Goal: Transaction & Acquisition: Purchase product/service

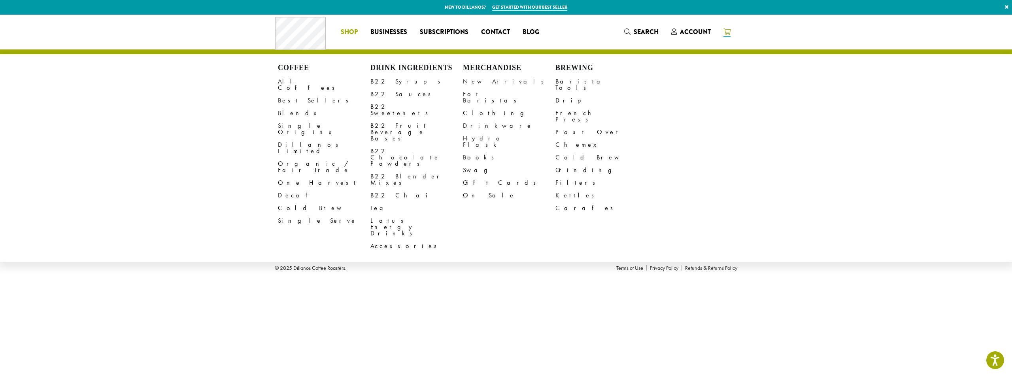
click at [351, 30] on span "Shop" at bounding box center [349, 32] width 17 height 10
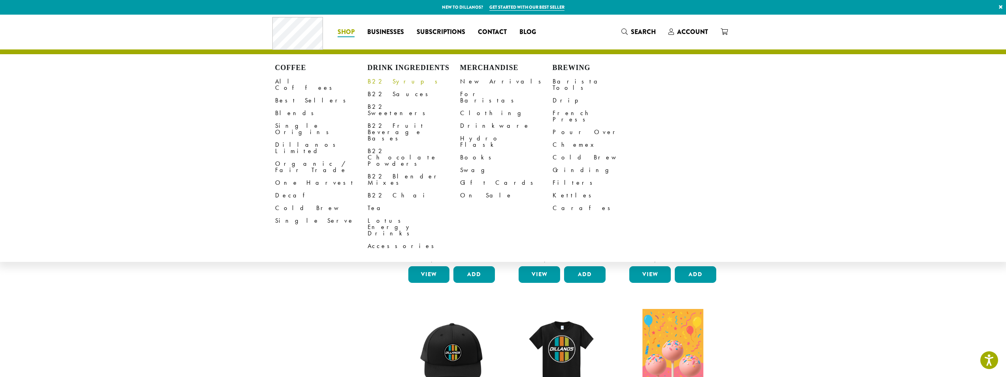
click at [391, 81] on link "B22 Syrups" at bounding box center [414, 81] width 93 height 13
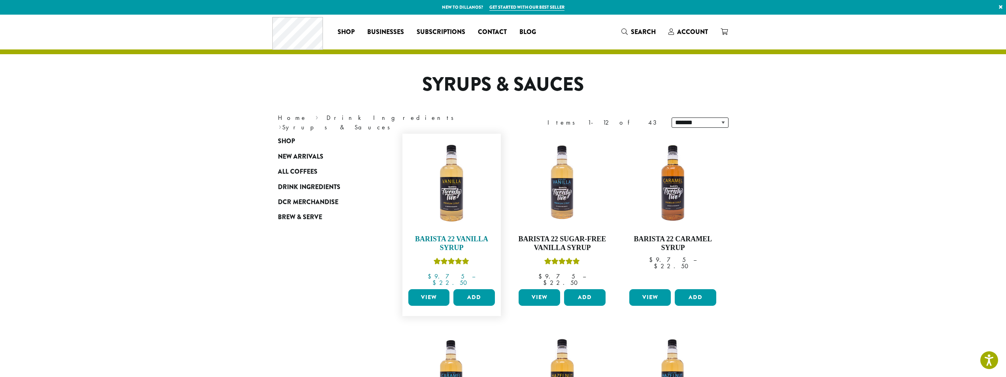
click at [432, 202] on img at bounding box center [451, 183] width 91 height 91
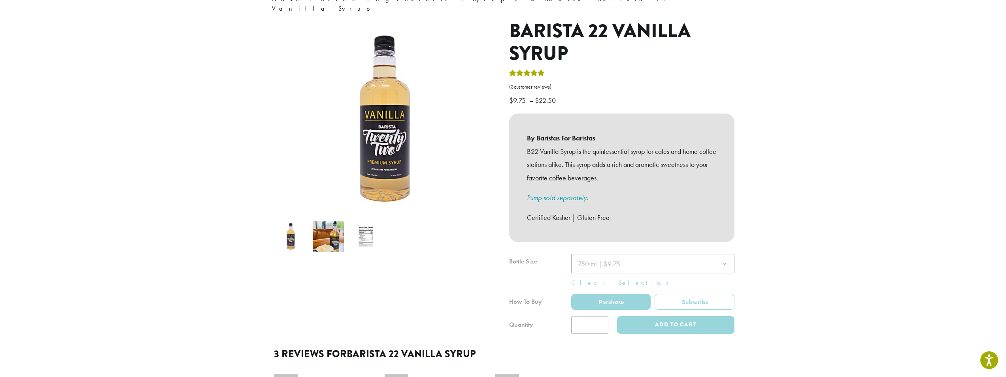
scroll to position [79, 0]
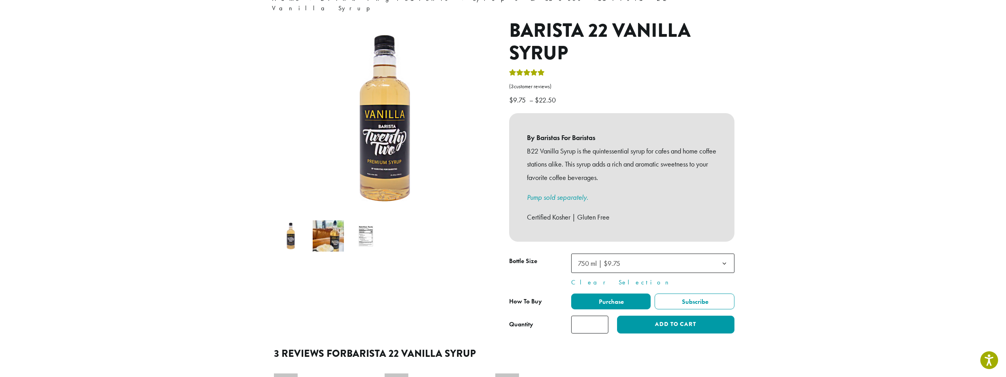
click at [681, 253] on span "750 ml | $9.75" at bounding box center [652, 262] width 163 height 19
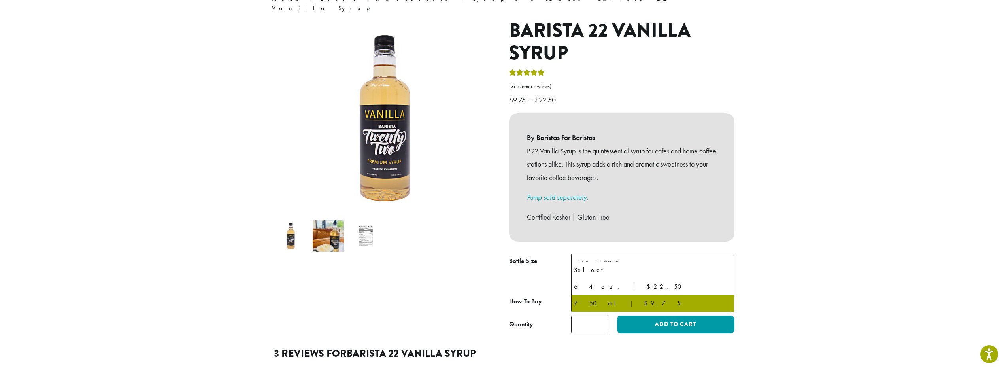
click at [797, 217] on section "**********" at bounding box center [503, 256] width 1006 height 640
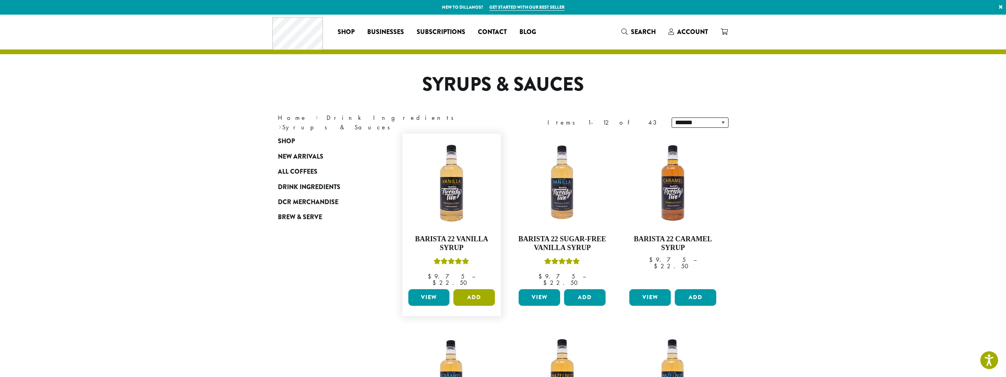
click at [480, 291] on button "Add" at bounding box center [474, 297] width 42 height 17
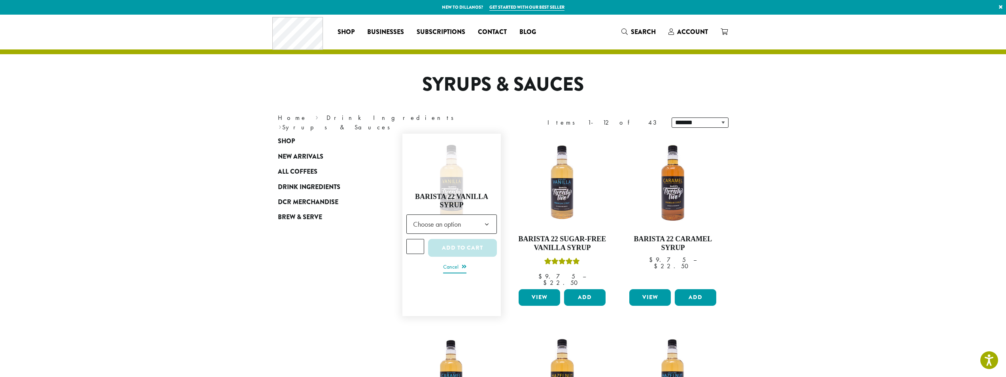
click at [443, 264] on link "Cancel" at bounding box center [454, 267] width 23 height 11
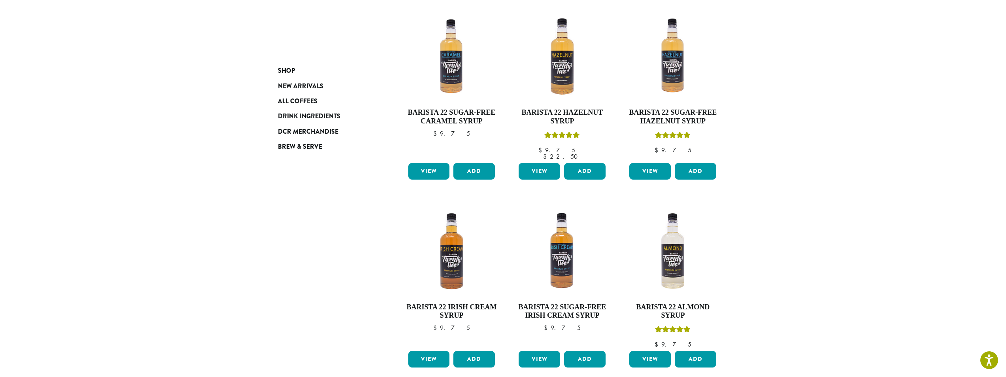
scroll to position [395, 0]
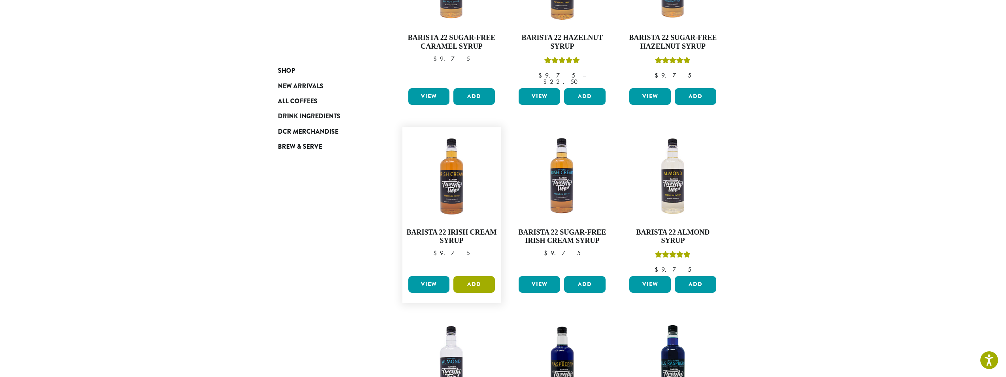
click at [477, 276] on button "Add" at bounding box center [474, 284] width 42 height 17
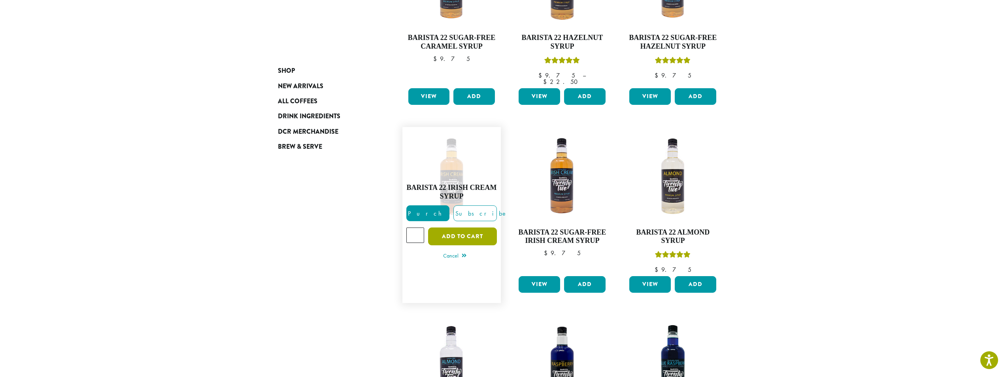
click at [455, 227] on button "Add to cart" at bounding box center [462, 236] width 69 height 18
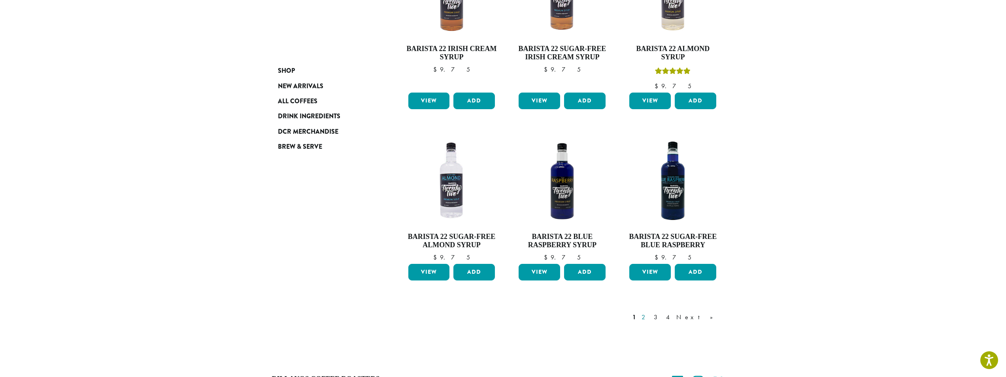
scroll to position [591, 0]
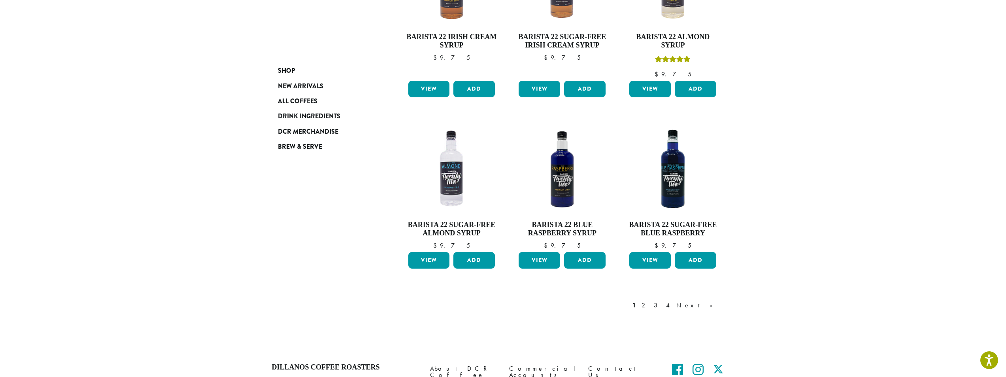
click at [650, 300] on link "2" at bounding box center [645, 304] width 10 height 9
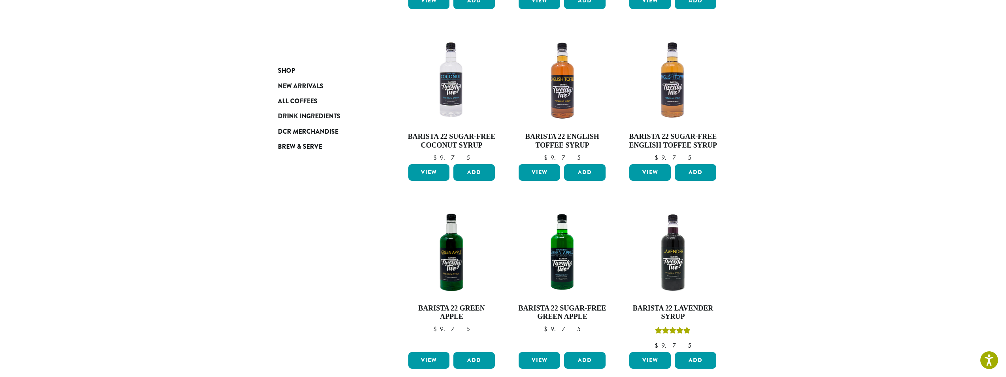
scroll to position [286, 0]
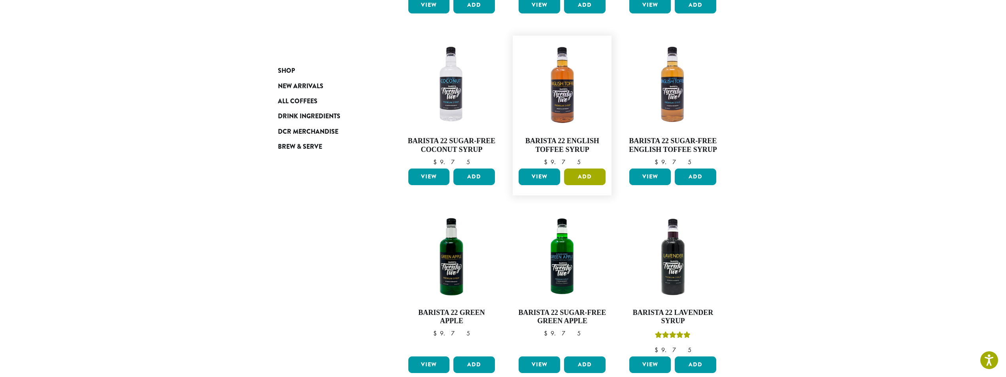
click at [578, 174] on button "Add" at bounding box center [585, 176] width 42 height 17
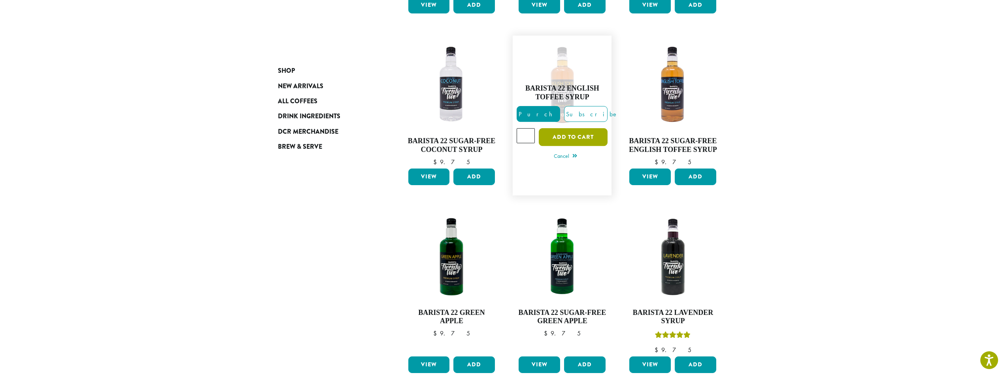
click at [577, 137] on button "Add to cart" at bounding box center [573, 137] width 69 height 18
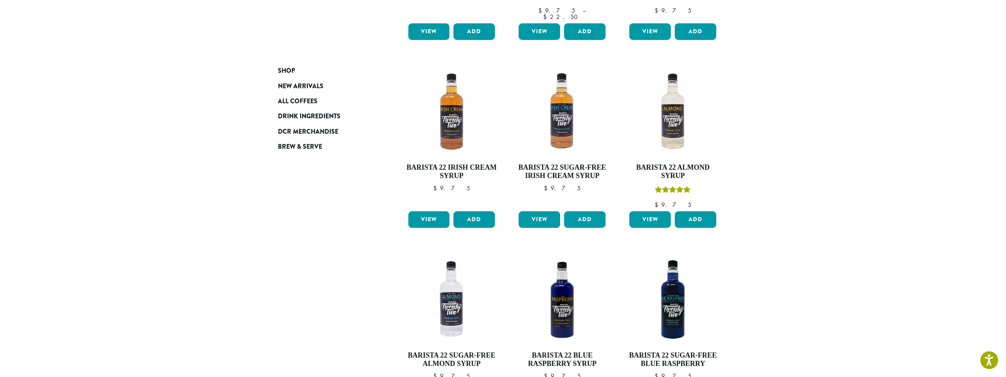
scroll to position [672, 0]
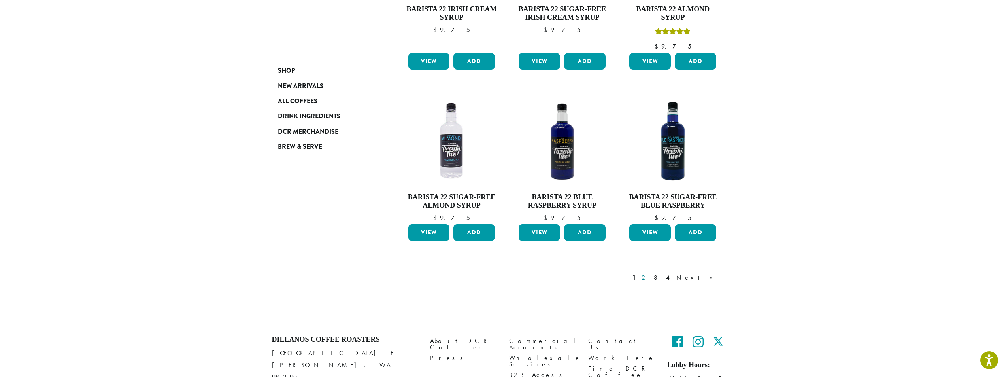
click at [650, 273] on link "2" at bounding box center [645, 277] width 10 height 9
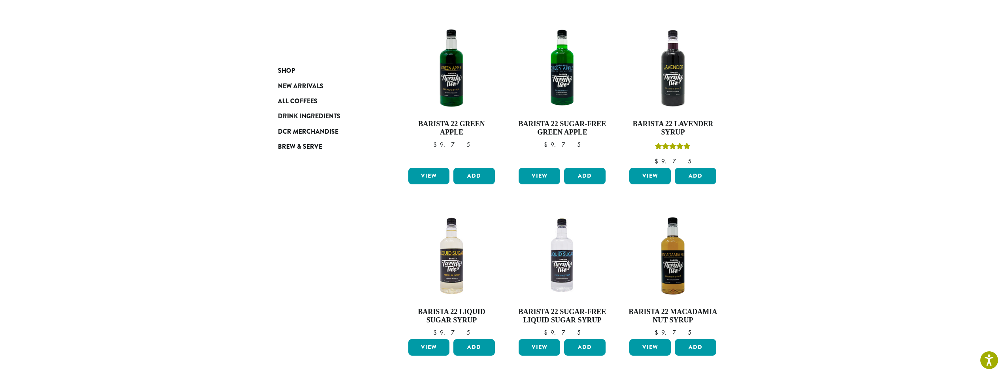
scroll to position [523, 0]
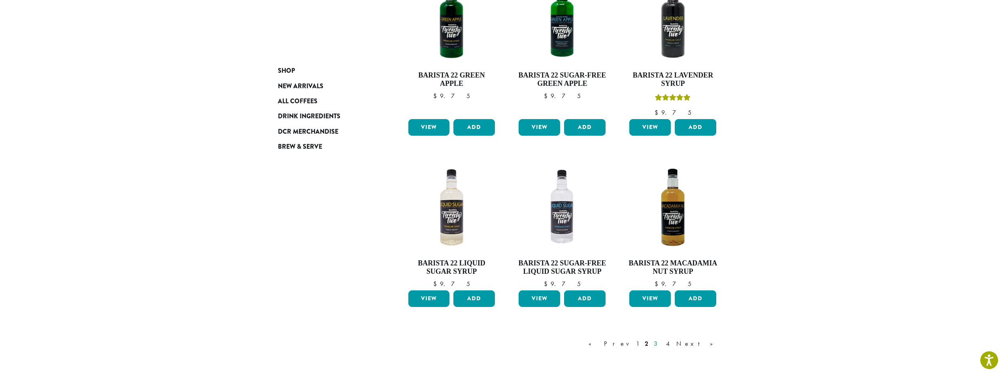
click at [662, 344] on link "3" at bounding box center [657, 343] width 10 height 9
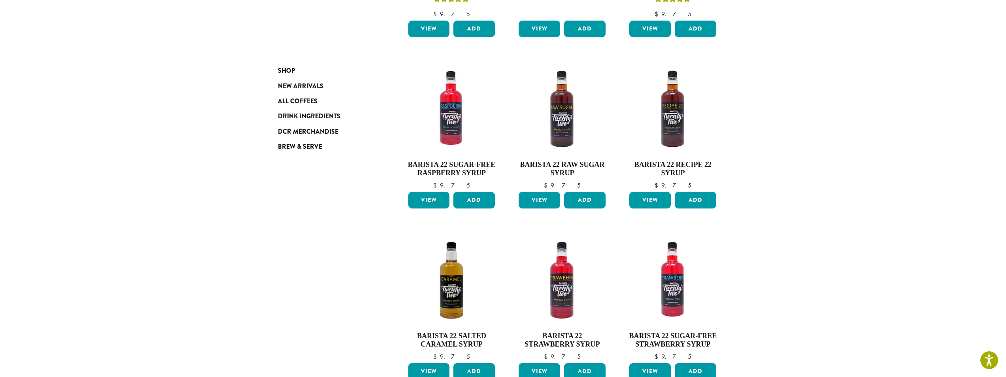
scroll to position [483, 0]
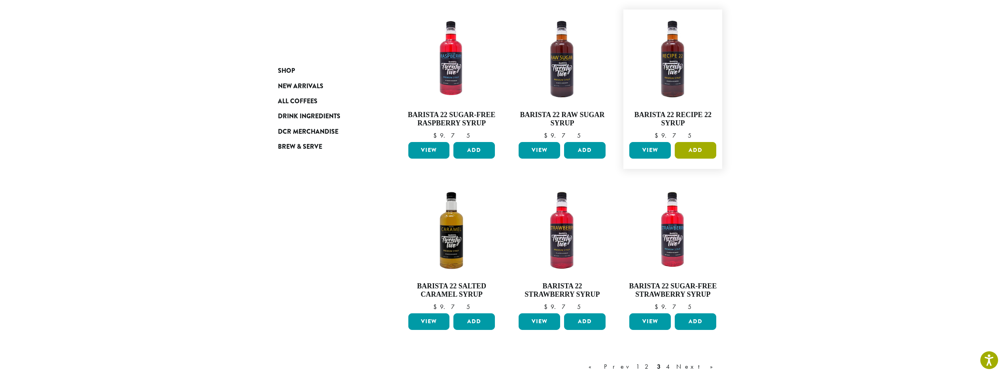
click at [690, 153] on button "Add" at bounding box center [696, 150] width 42 height 17
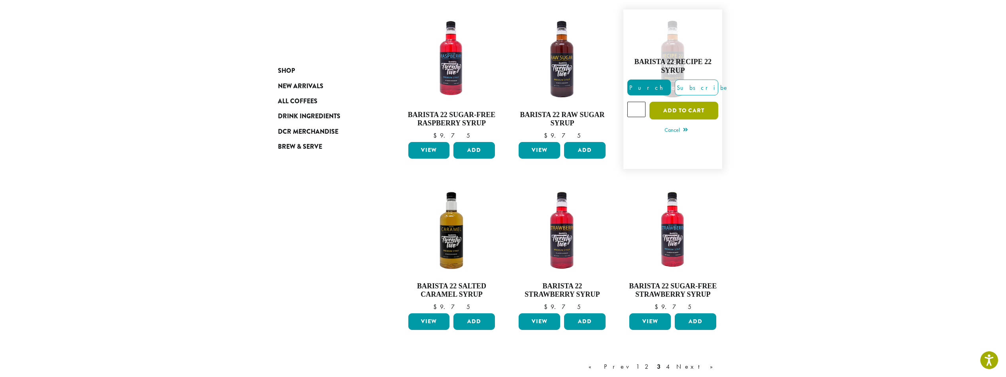
click at [685, 112] on button "Add to cart" at bounding box center [683, 111] width 69 height 18
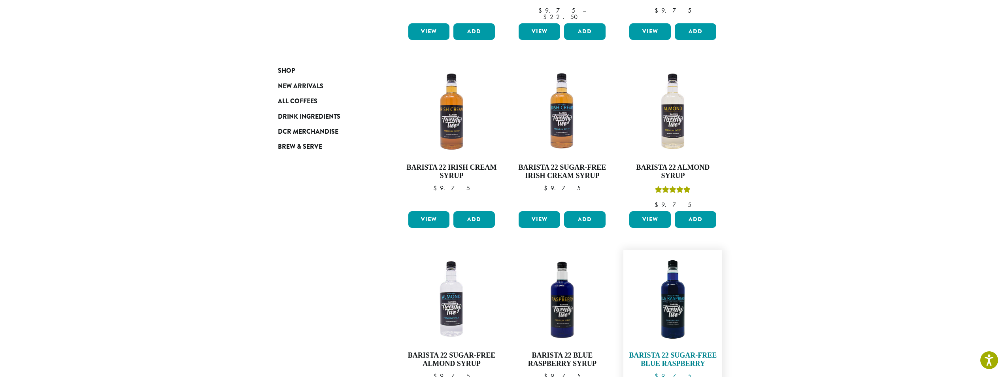
scroll to position [695, 0]
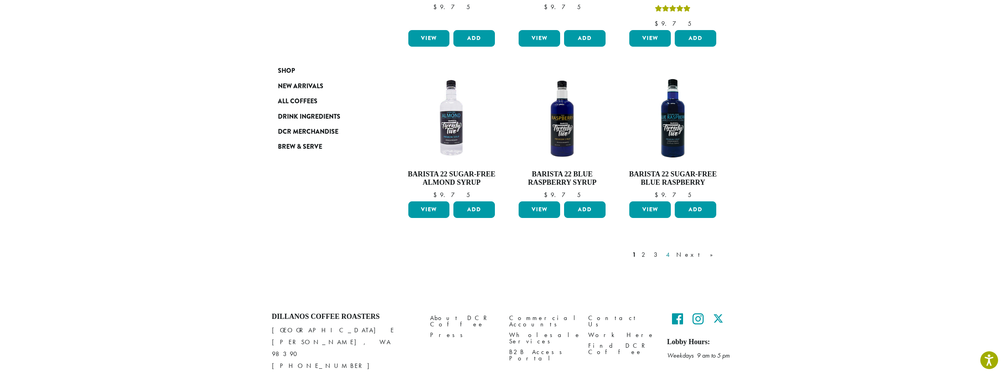
click at [672, 250] on link "4" at bounding box center [669, 254] width 8 height 9
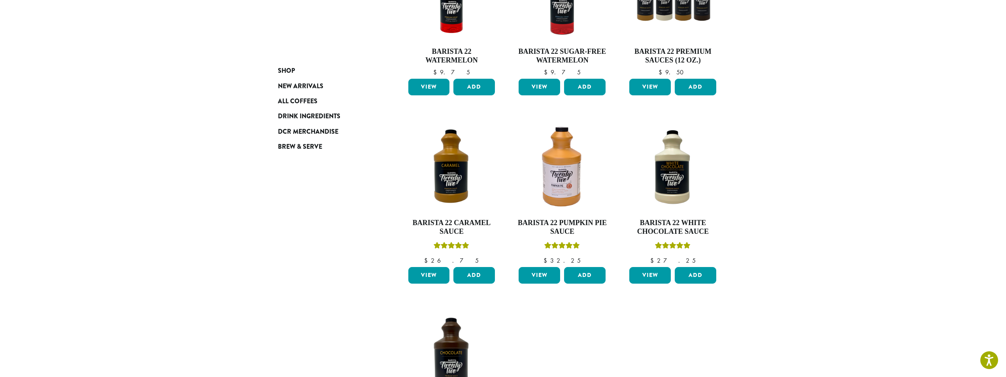
scroll to position [328, 0]
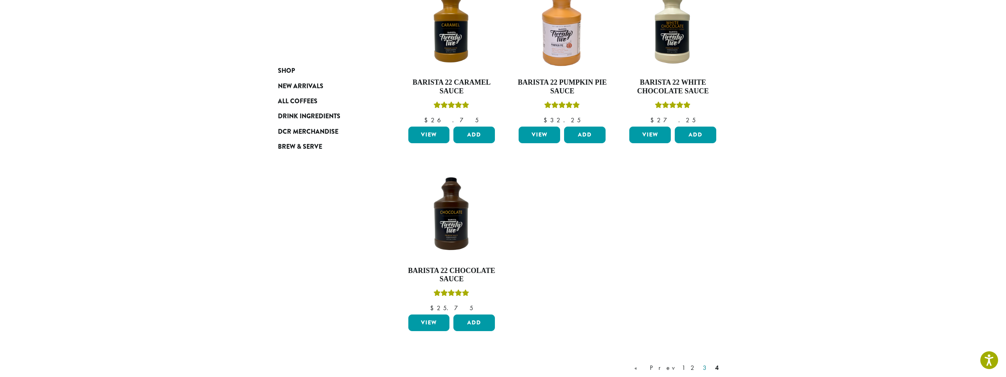
click at [708, 366] on link "3" at bounding box center [706, 367] width 10 height 9
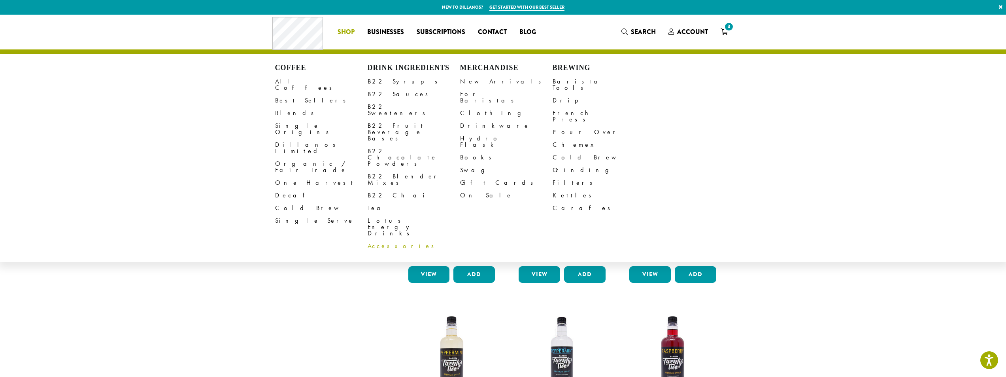
click at [380, 240] on link "Accessories" at bounding box center [414, 246] width 93 height 13
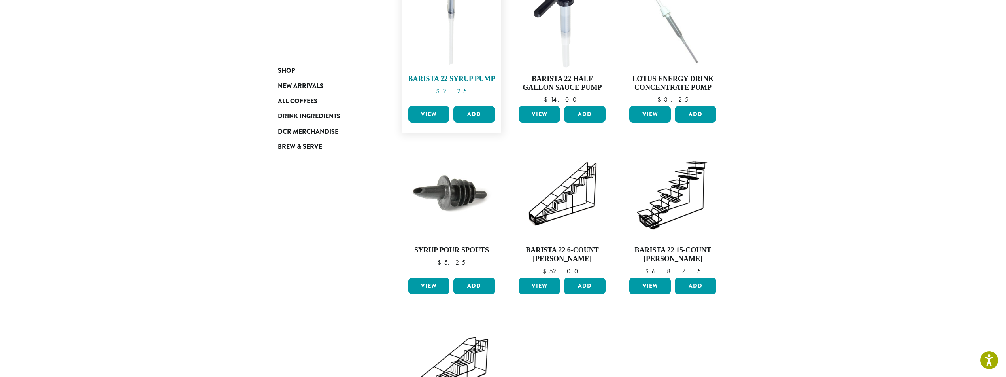
scroll to position [119, 0]
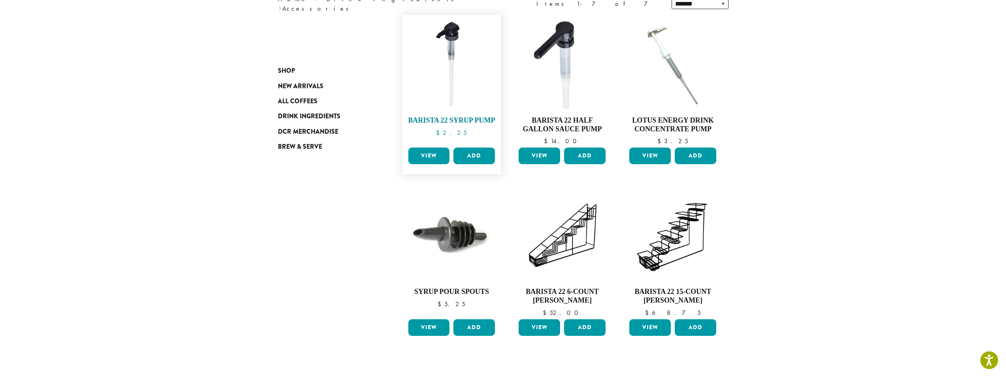
click at [452, 70] on img at bounding box center [451, 64] width 91 height 91
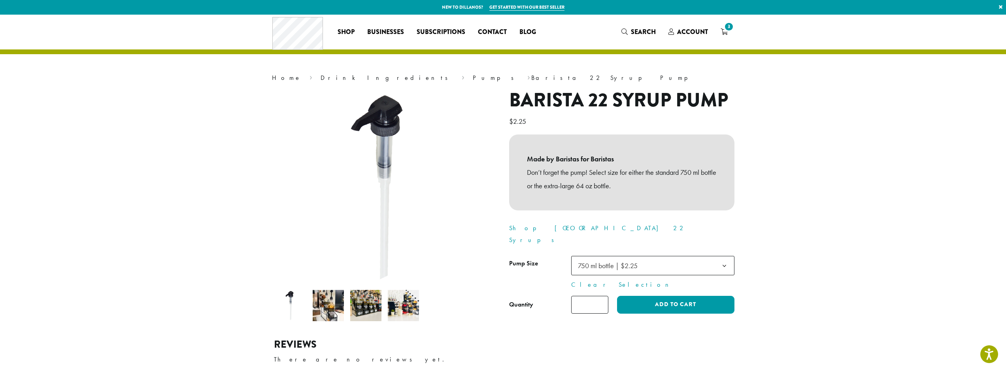
click at [691, 257] on span "750 ml bottle | $2.25" at bounding box center [652, 265] width 163 height 19
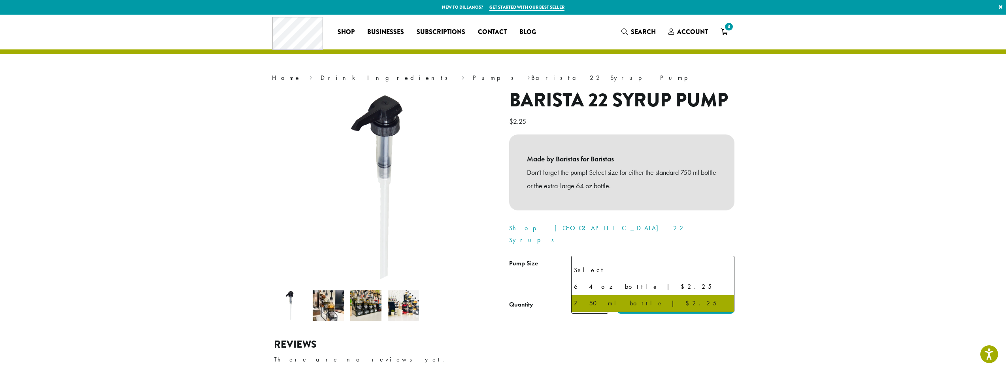
click at [914, 152] on section "**********" at bounding box center [503, 218] width 1006 height 406
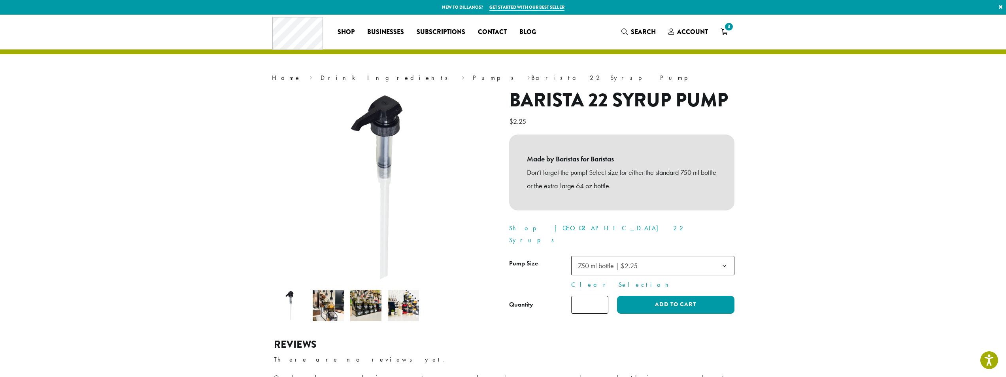
click at [601, 296] on input "*" at bounding box center [589, 305] width 37 height 18
type input "*"
click at [601, 296] on input "*" at bounding box center [589, 305] width 37 height 18
click at [622, 330] on div "**********" at bounding box center [503, 218] width 474 height 406
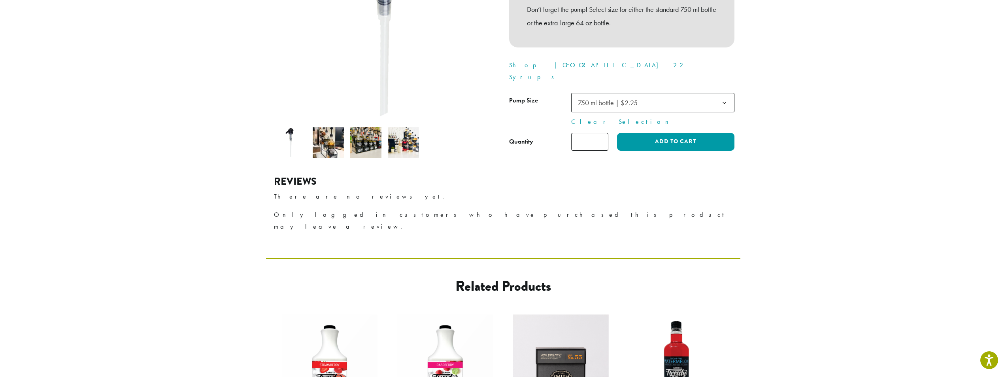
scroll to position [158, 0]
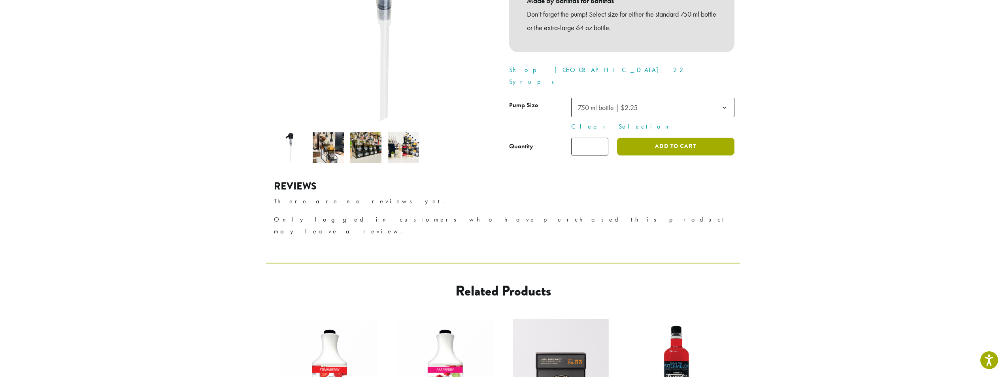
click at [718, 138] on button "Add to cart" at bounding box center [675, 147] width 117 height 18
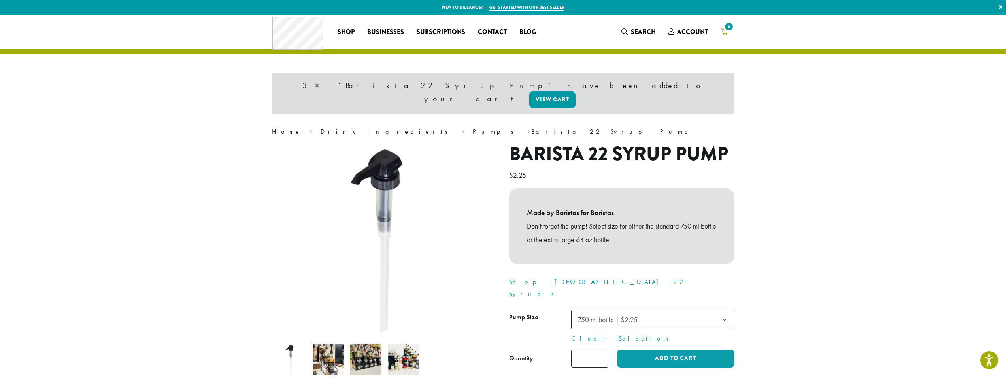
click at [725, 26] on span "6" at bounding box center [728, 26] width 11 height 11
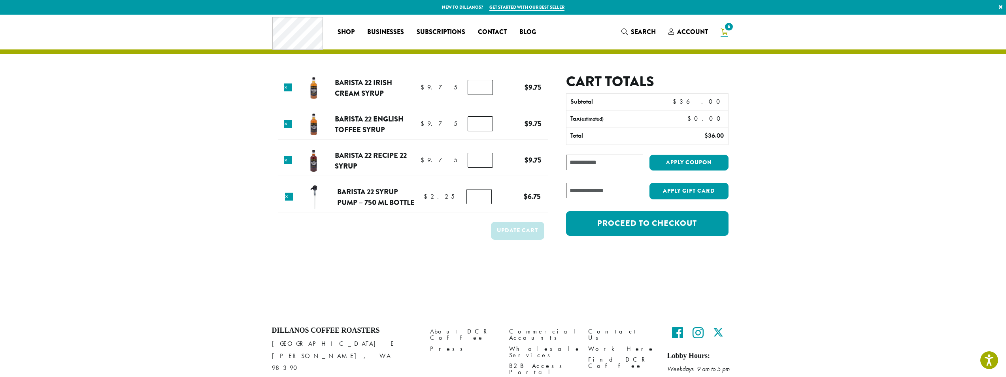
click at [8, 281] on section at bounding box center [503, 295] width 1006 height 38
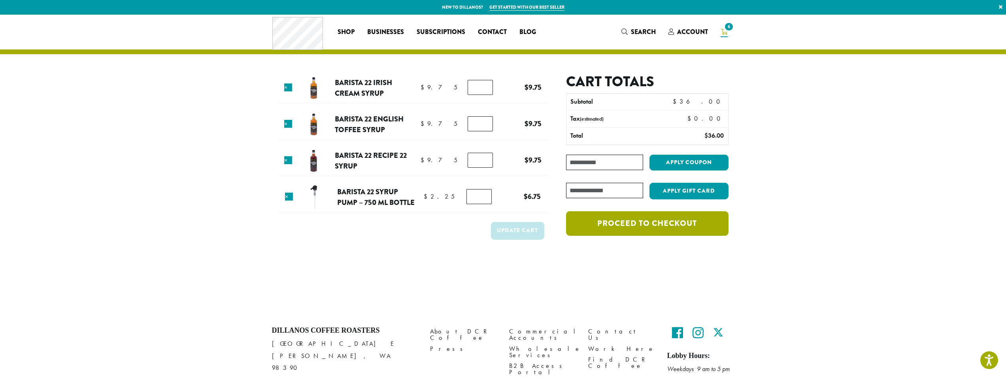
click at [632, 225] on link "Proceed to checkout" at bounding box center [647, 223] width 162 height 25
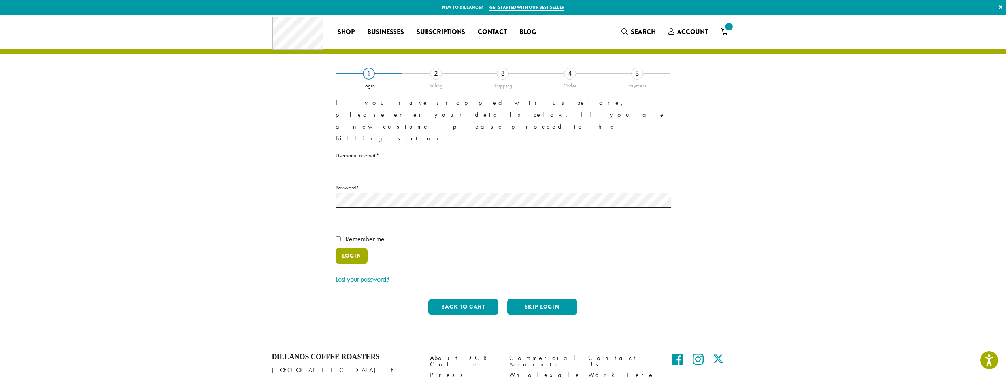
type input "**********"
click at [346, 247] on button "Login" at bounding box center [352, 255] width 32 height 17
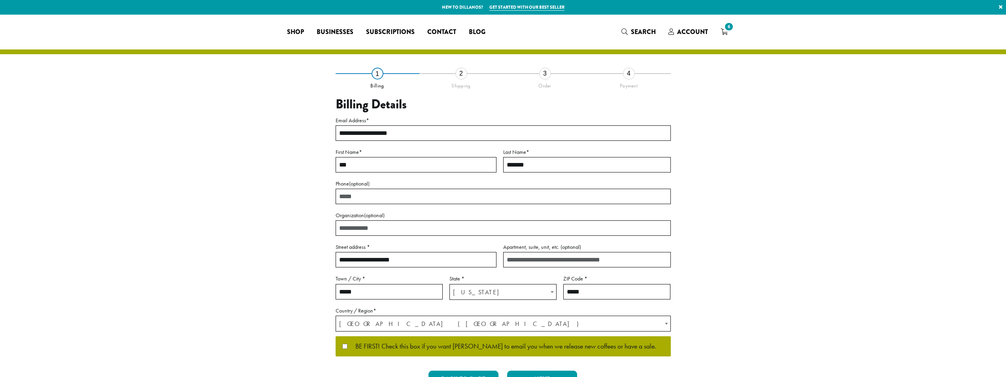
select select "**"
click at [15, 274] on section "**********" at bounding box center [503, 214] width 1006 height 398
click at [104, 246] on section "**********" at bounding box center [503, 214] width 1006 height 398
click at [148, 188] on section "**********" at bounding box center [503, 214] width 1006 height 398
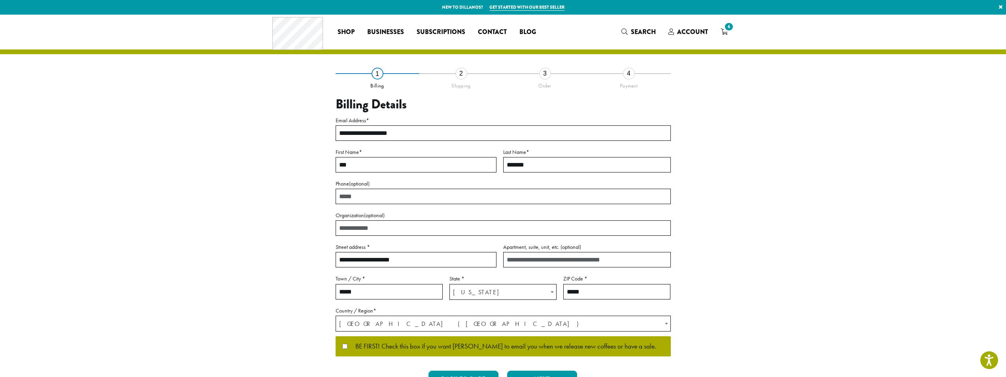
click at [189, 200] on section "**********" at bounding box center [503, 214] width 1006 height 398
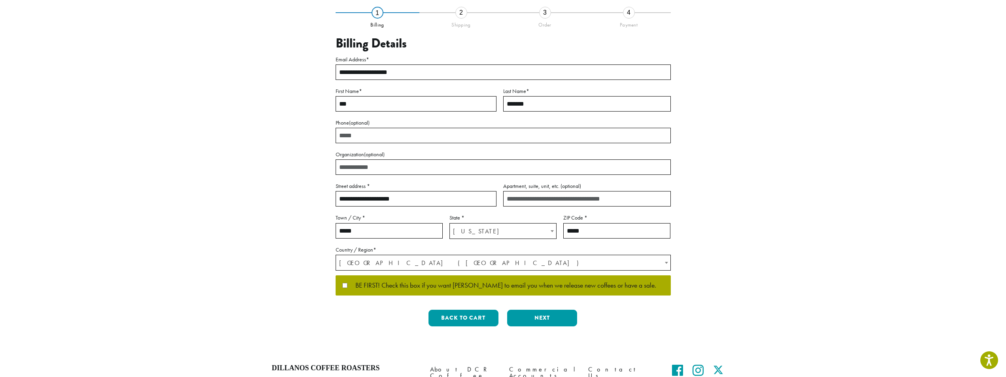
scroll to position [58, 0]
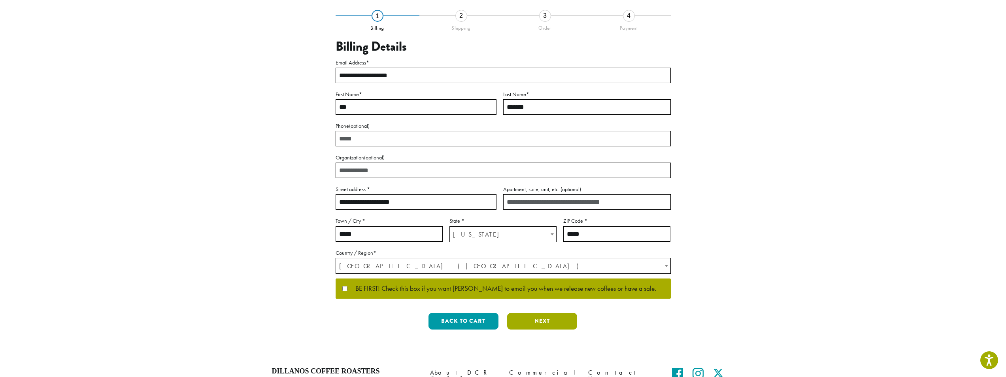
click at [527, 320] on button "Next" at bounding box center [542, 321] width 70 height 17
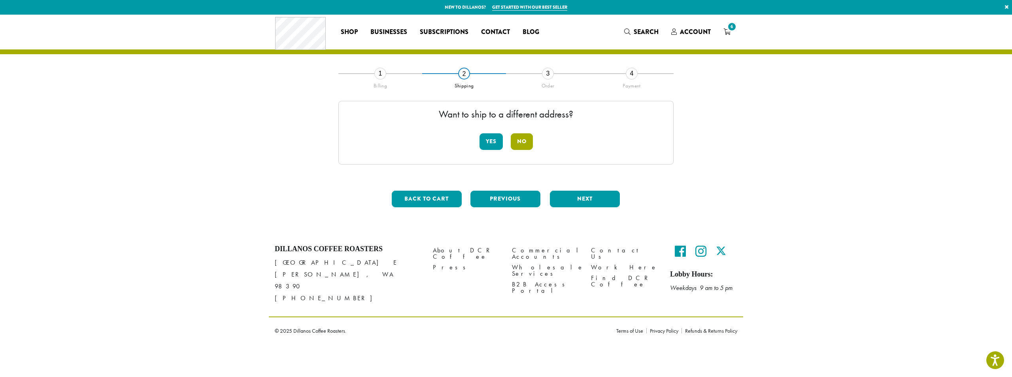
click at [523, 142] on button "No" at bounding box center [522, 141] width 22 height 17
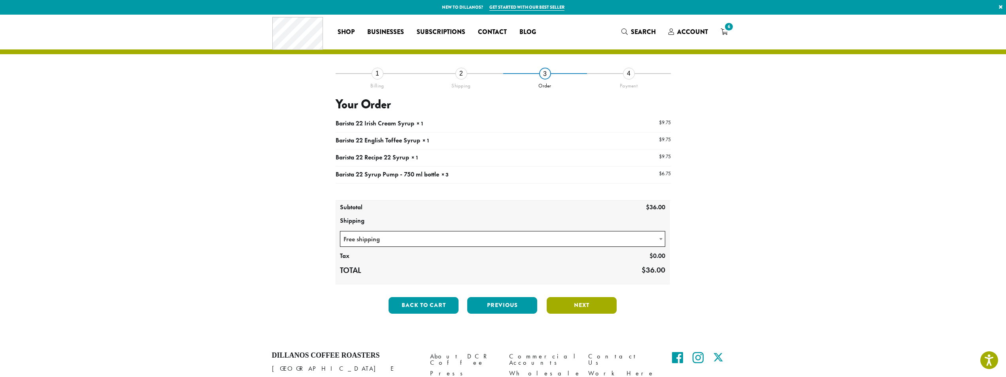
click at [572, 312] on button "Next" at bounding box center [582, 305] width 70 height 17
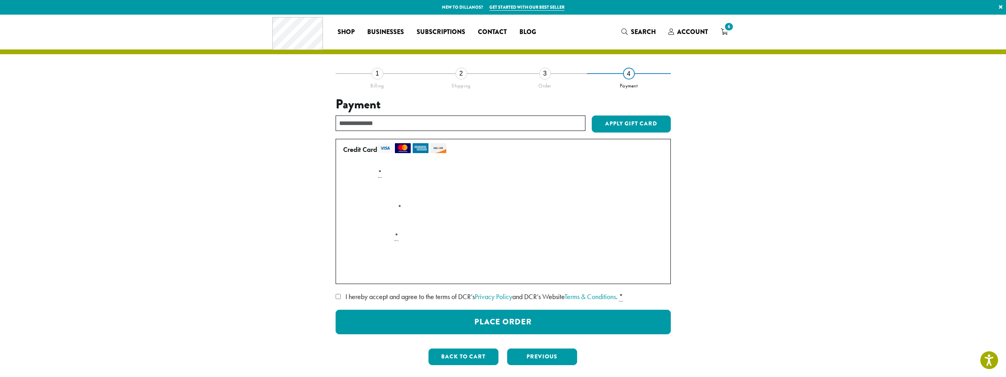
click at [341, 295] on label "I hereby accept and agree to the terms of DCR’s Privacy Policy and DCR’s Websit…" at bounding box center [503, 296] width 335 height 13
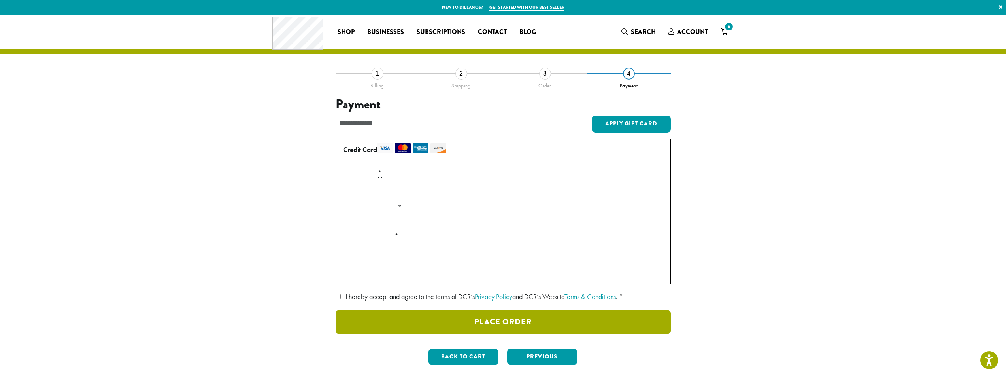
click at [531, 325] on button "Place Order" at bounding box center [503, 322] width 335 height 25
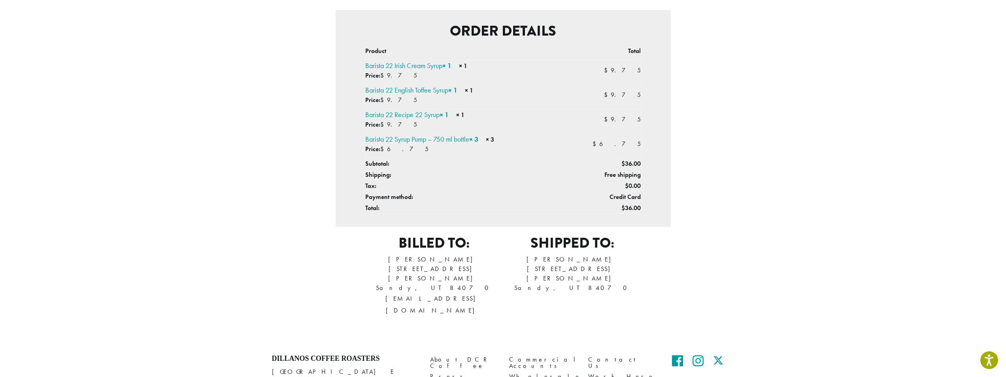
scroll to position [198, 0]
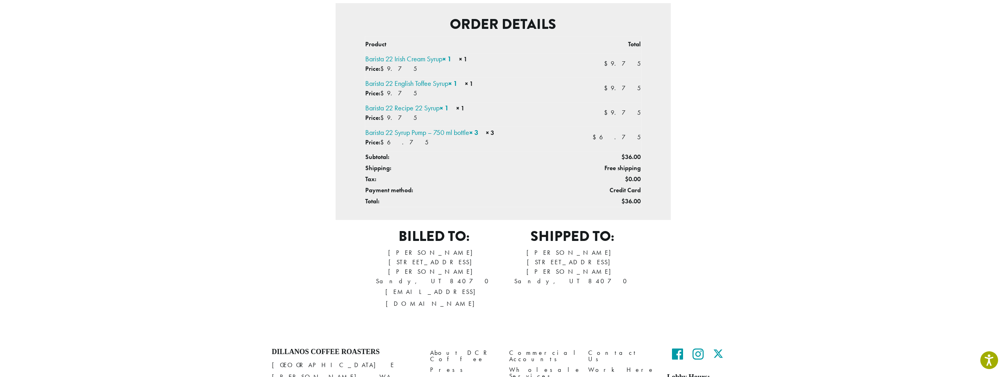
click at [509, 275] on address "[PERSON_NAME] [STREET_ADDRESS][PERSON_NAME]" at bounding box center [572, 267] width 138 height 38
click at [459, 286] on p "[EMAIL_ADDRESS][DOMAIN_NAME]" at bounding box center [434, 298] width 138 height 24
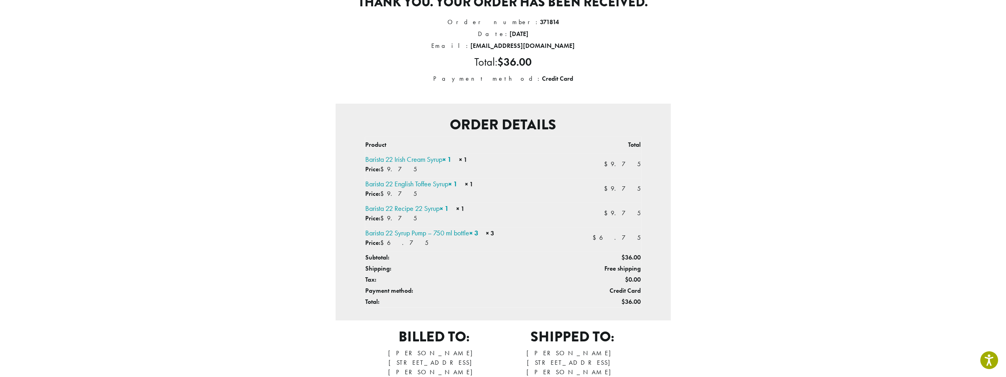
scroll to position [0, 0]
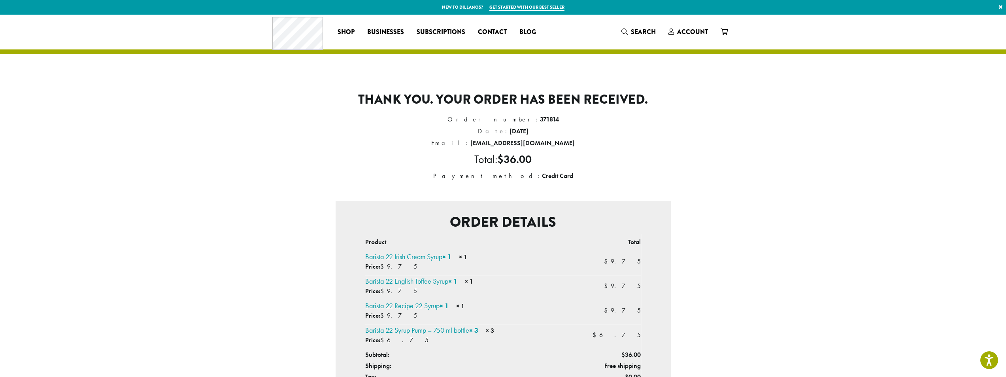
click at [599, 143] on li "Email: [EMAIL_ADDRESS][DOMAIN_NAME]" at bounding box center [503, 143] width 335 height 12
click at [895, 321] on section "Thank you. Your order has been received. Order number: 371814 Date: [DATE] Emai…" at bounding box center [503, 274] width 1006 height 518
